Goal: Information Seeking & Learning: Compare options

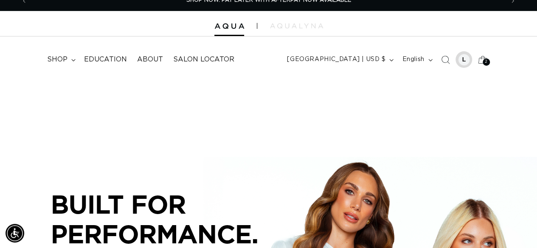
scroll to position [11, 0]
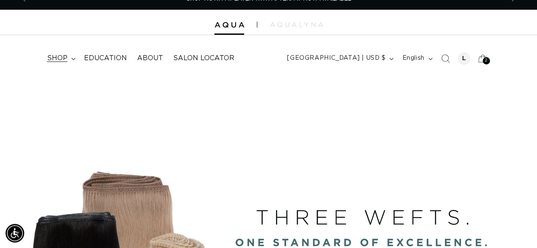
click at [62, 55] on span "shop" at bounding box center [57, 58] width 20 height 9
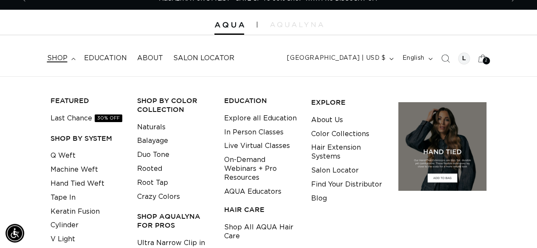
scroll to position [21, 0]
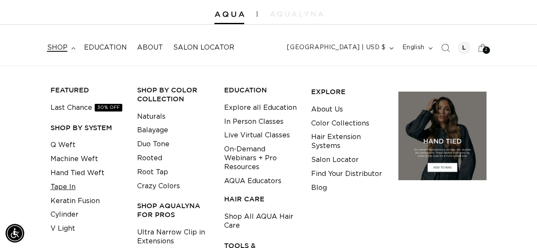
click at [63, 184] on link "Tape In" at bounding box center [63, 188] width 25 height 14
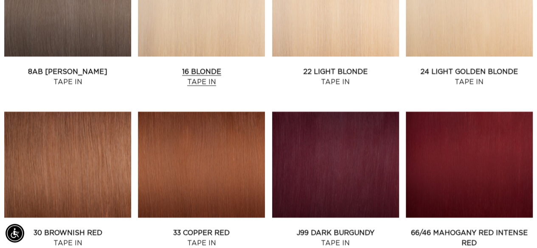
scroll to position [0, 477]
click at [207, 72] on link "16 Blonde Tape In" at bounding box center [201, 77] width 127 height 20
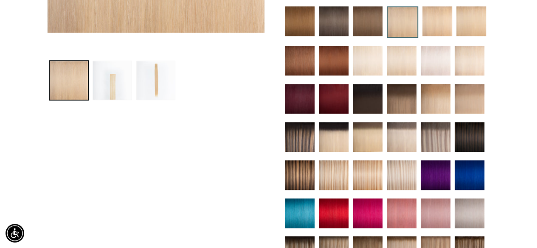
scroll to position [0, 954]
click at [404, 97] on img at bounding box center [402, 99] width 30 height 30
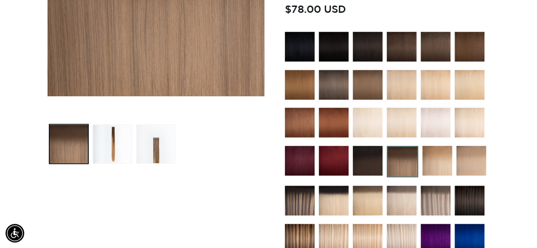
scroll to position [0, 954]
click at [442, 161] on img at bounding box center [438, 161] width 30 height 30
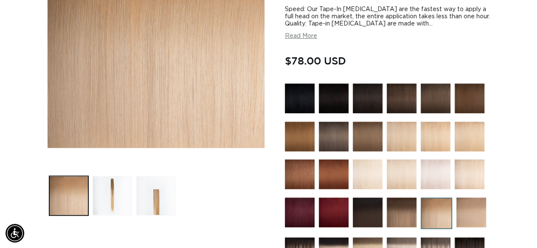
scroll to position [287, 0]
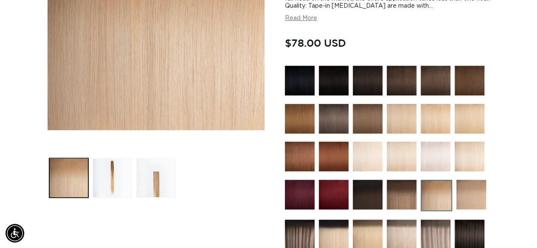
scroll to position [234, 0]
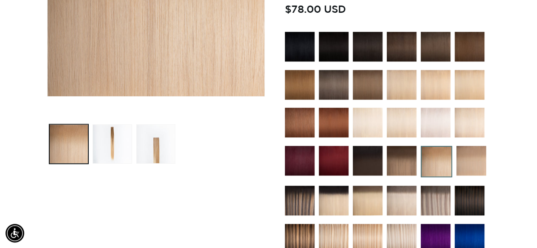
click at [307, 238] on img at bounding box center [300, 239] width 30 height 30
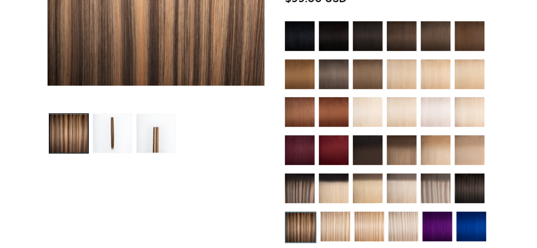
scroll to position [265, 0]
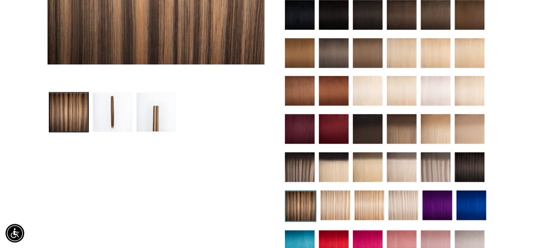
click at [302, 162] on img at bounding box center [300, 167] width 30 height 30
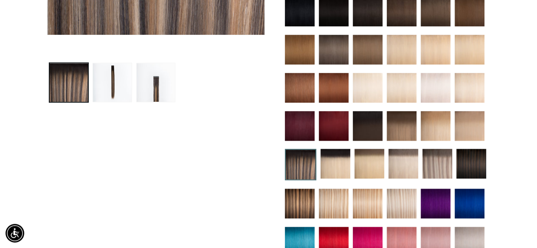
scroll to position [297, 0]
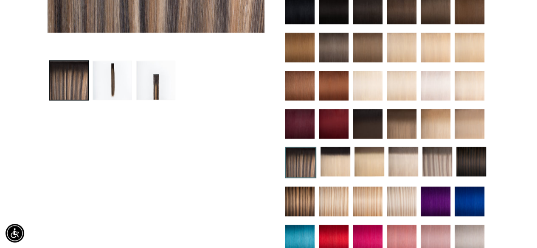
click at [438, 118] on img at bounding box center [436, 124] width 30 height 30
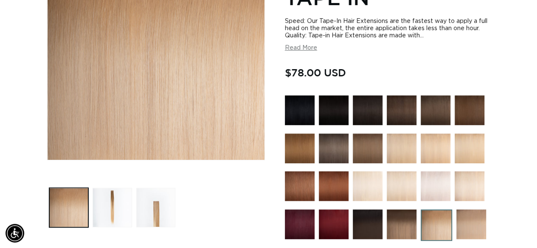
scroll to position [0, 477]
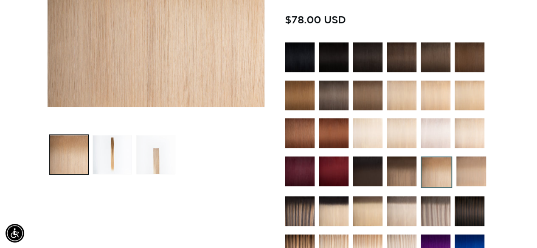
click at [154, 159] on button "Load image 3 in gallery view" at bounding box center [156, 155] width 40 height 40
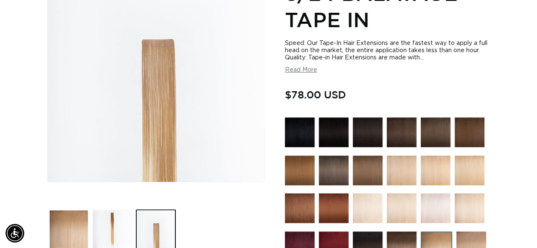
scroll to position [266, 0]
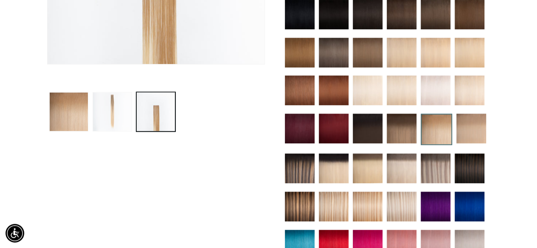
click at [95, 98] on button "Load image 2 in gallery view" at bounding box center [113, 112] width 40 height 40
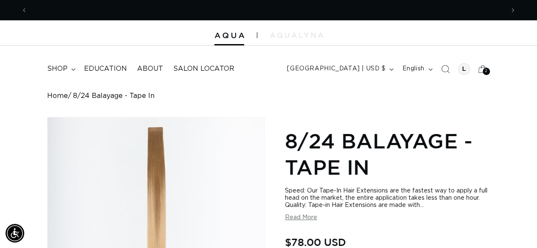
scroll to position [0, 477]
